Goal: Task Accomplishment & Management: Complete application form

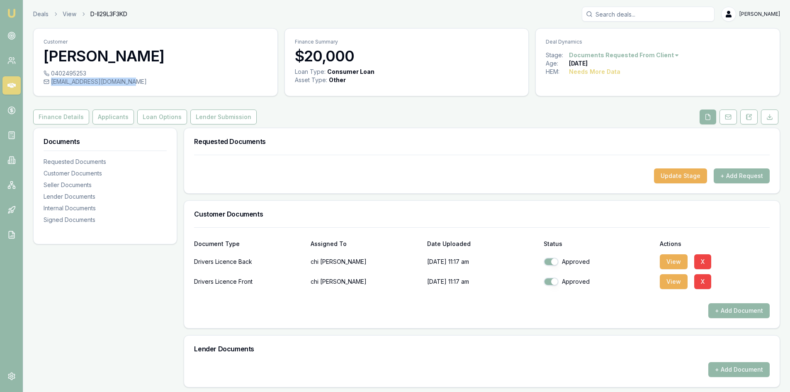
click at [131, 82] on div "cuongchibui1980@gmail.com" at bounding box center [156, 82] width 224 height 8
copy div "cuongchibui1980@gmail.com"
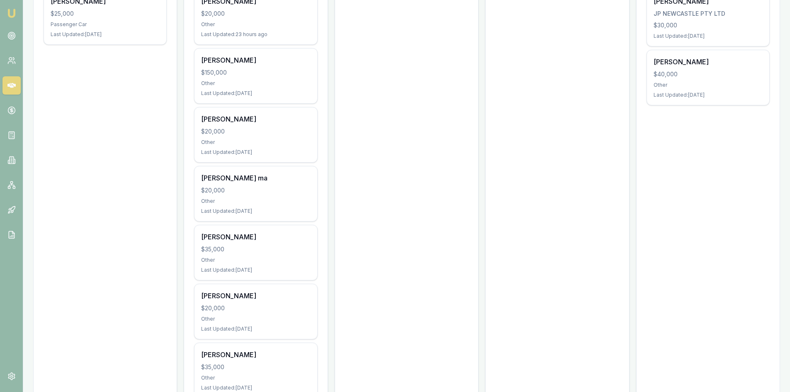
scroll to position [168, 0]
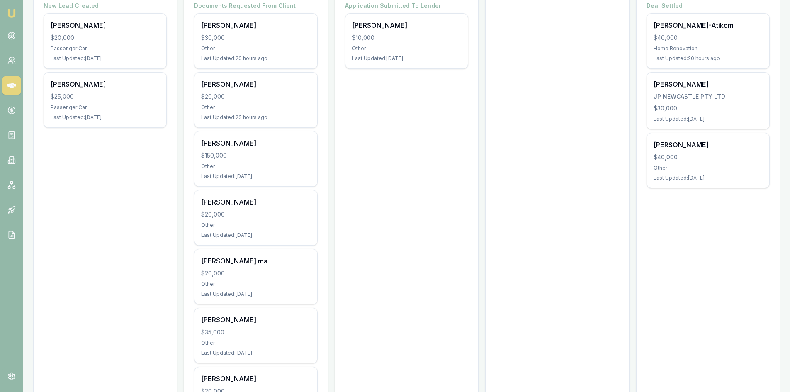
click at [14, 88] on icon at bounding box center [11, 85] width 8 height 8
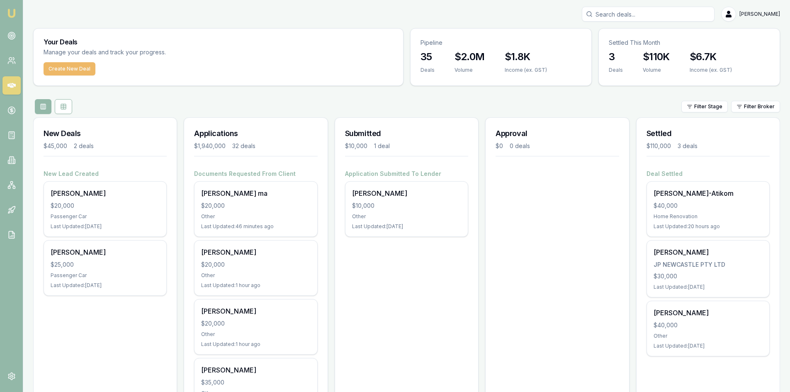
click at [53, 69] on button "Create New Deal" at bounding box center [70, 68] width 52 height 13
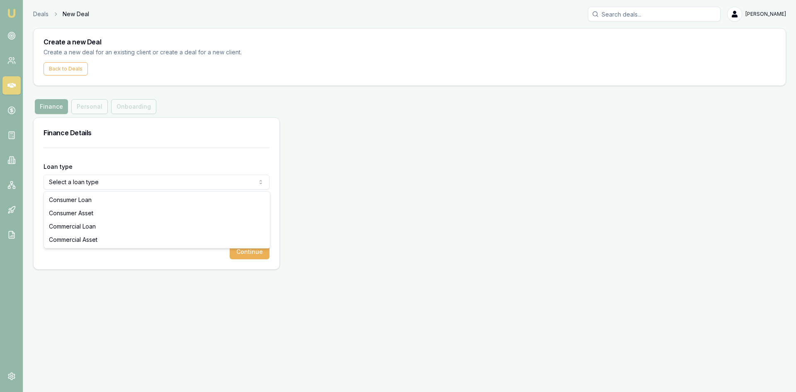
click at [128, 181] on html "Emu Broker Deals New Deal Steven Nguyen Toggle Menu Create a new Deal Create a …" at bounding box center [398, 196] width 796 height 392
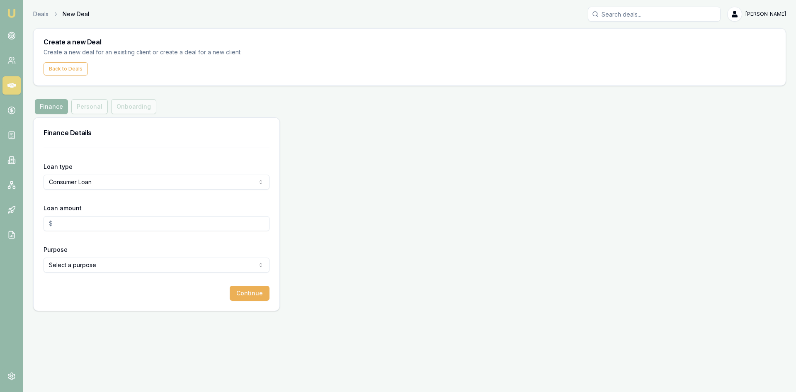
click at [79, 222] on input "Loan amount" at bounding box center [157, 223] width 226 height 15
type input "$20,000.00"
click at [70, 268] on html "Emu Broker Deals New Deal Steven Nguyen Toggle Menu Create a new Deal Create a …" at bounding box center [398, 196] width 796 height 392
select select "OTHER"
click at [248, 295] on button "Continue" at bounding box center [250, 293] width 40 height 15
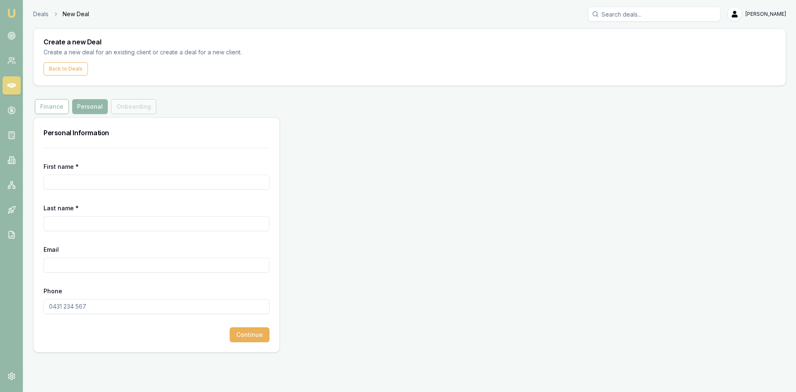
click at [69, 179] on input "First name *" at bounding box center [157, 182] width 226 height 15
type input "m"
drag, startPoint x: 459, startPoint y: 310, endPoint x: 444, endPoint y: 320, distance: 17.7
click at [458, 311] on div "Personal Information First name * MINA Last name * Email Phone Continue" at bounding box center [409, 234] width 753 height 235
click at [70, 223] on input "Last name *" at bounding box center [157, 223] width 226 height 15
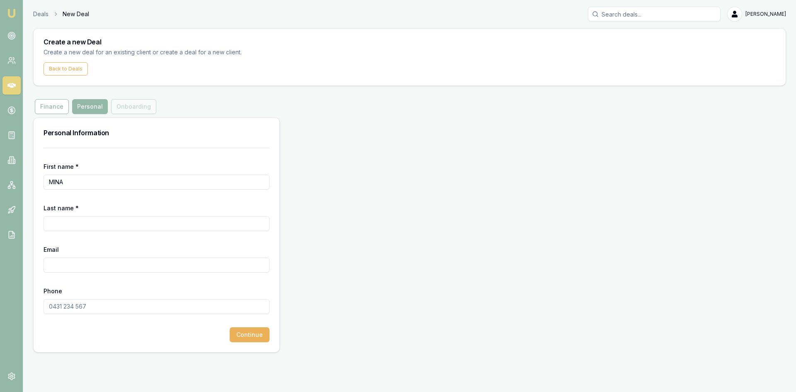
click at [74, 183] on input "MINA" at bounding box center [157, 182] width 226 height 15
type input "M"
type input "m"
type input "Mirna"
type input "Beli"
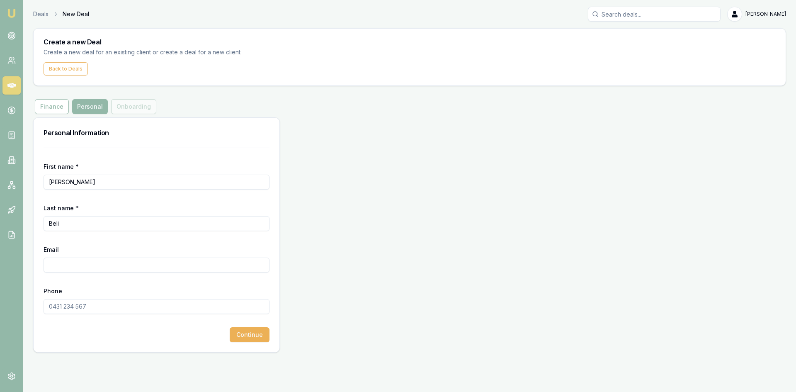
click at [412, 255] on div "Personal Information First name * Mirna Last name * Beli Email Phone Continue" at bounding box center [409, 234] width 753 height 235
click at [97, 265] on input "Email" at bounding box center [157, 264] width 226 height 15
paste input "mirna.beli13@gmail.com"
type input "mirna.beli13@gmail.com"
click at [70, 307] on input "Phone" at bounding box center [157, 306] width 226 height 15
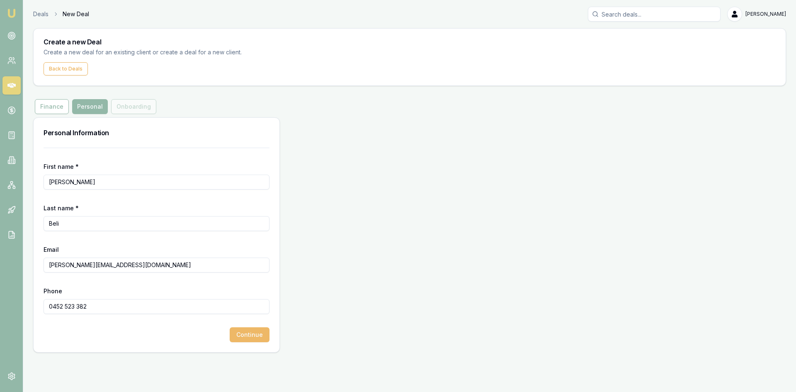
type input "0452 523 382"
click at [254, 339] on button "Continue" at bounding box center [250, 334] width 40 height 15
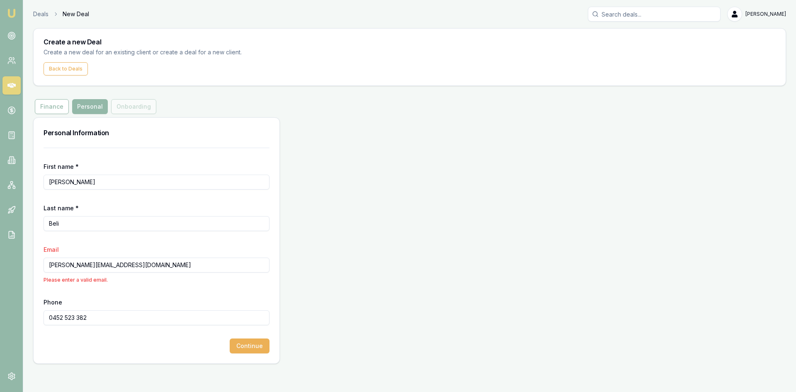
click at [144, 266] on input "mirna.beli13@gmail.com" at bounding box center [157, 264] width 226 height 15
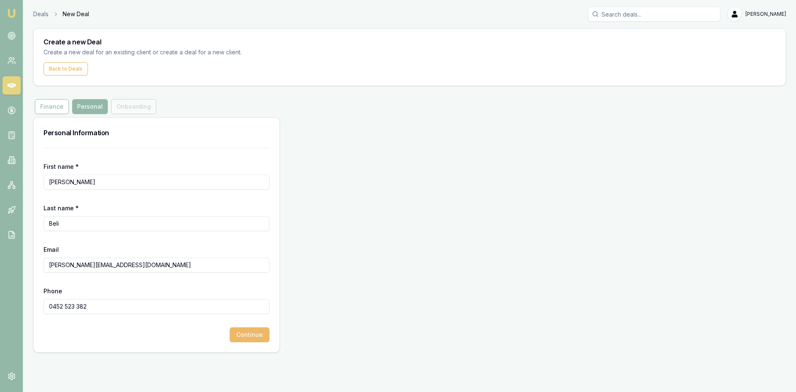
type input "mirna.beli13@gmail.com"
click at [244, 332] on button "Continue" at bounding box center [250, 334] width 40 height 15
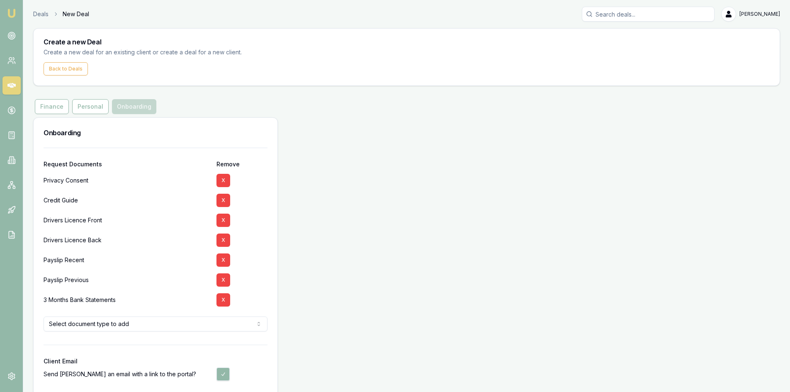
scroll to position [37, 0]
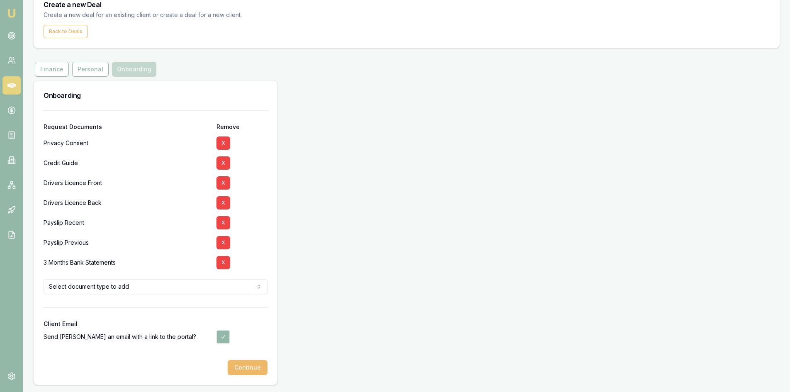
click at [251, 369] on button "Continue" at bounding box center [248, 367] width 40 height 15
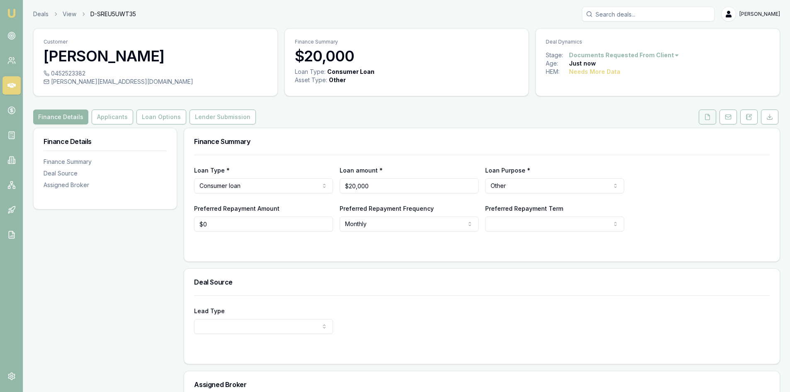
click at [706, 119] on icon at bounding box center [707, 117] width 7 height 7
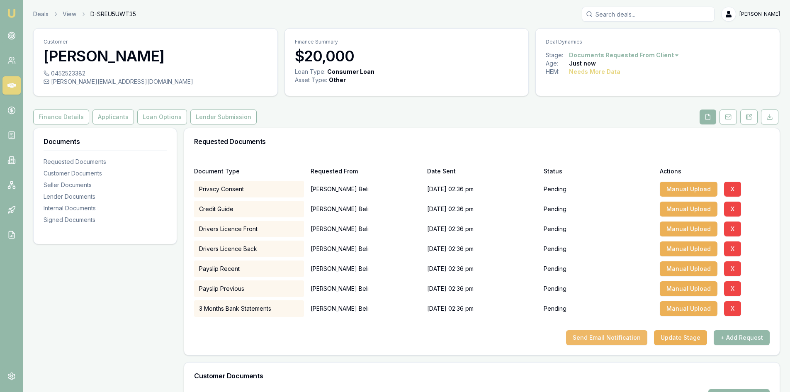
click at [618, 336] on button "Send Email Notification" at bounding box center [606, 337] width 81 height 15
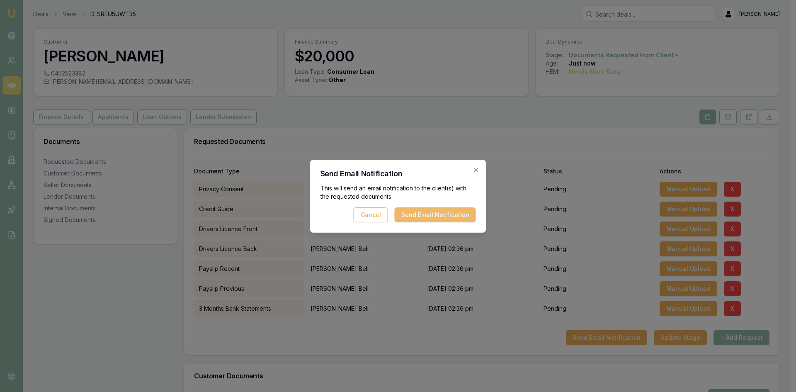
click at [454, 218] on button "Send Email Notification" at bounding box center [435, 214] width 81 height 15
